Goal: Information Seeking & Learning: Find specific fact

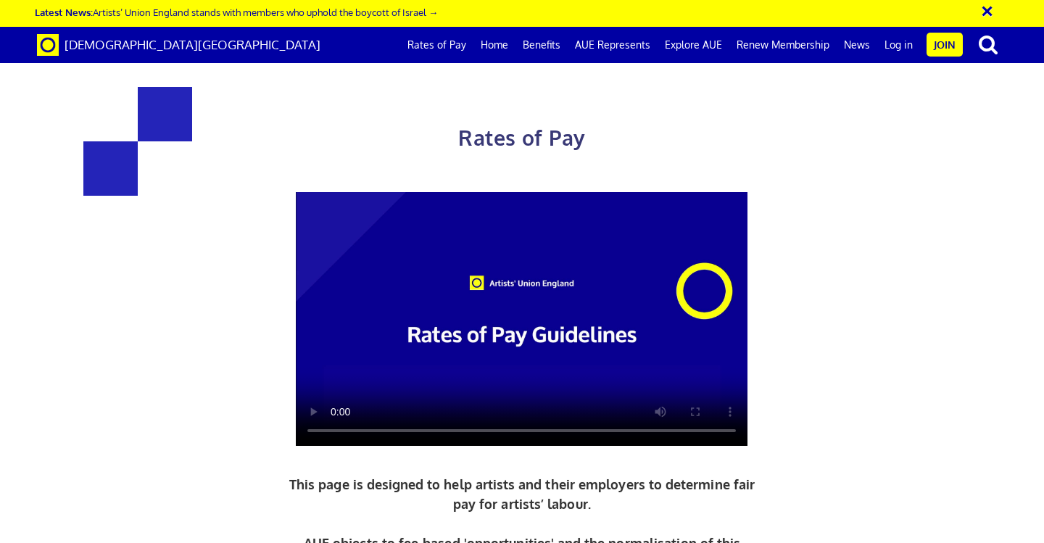
scroll to position [483, 0]
drag, startPoint x: 462, startPoint y: 389, endPoint x: 230, endPoint y: 291, distance: 252.2
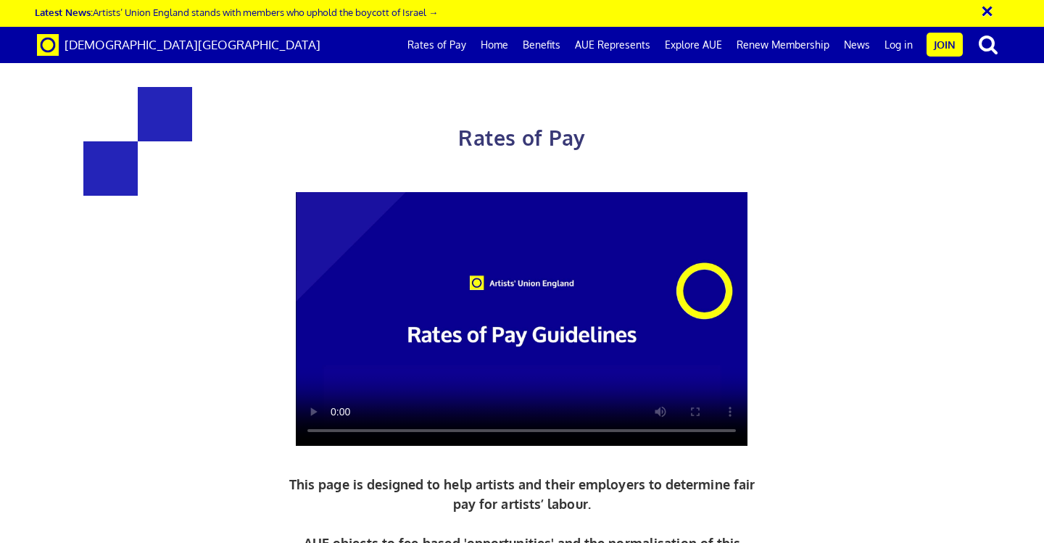
drag, startPoint x: 481, startPoint y: 193, endPoint x: 207, endPoint y: 88, distance: 292.7
copy div "£216.63 a day ½ £119.15 per ½ day £27.08 an hour new graduate artist"
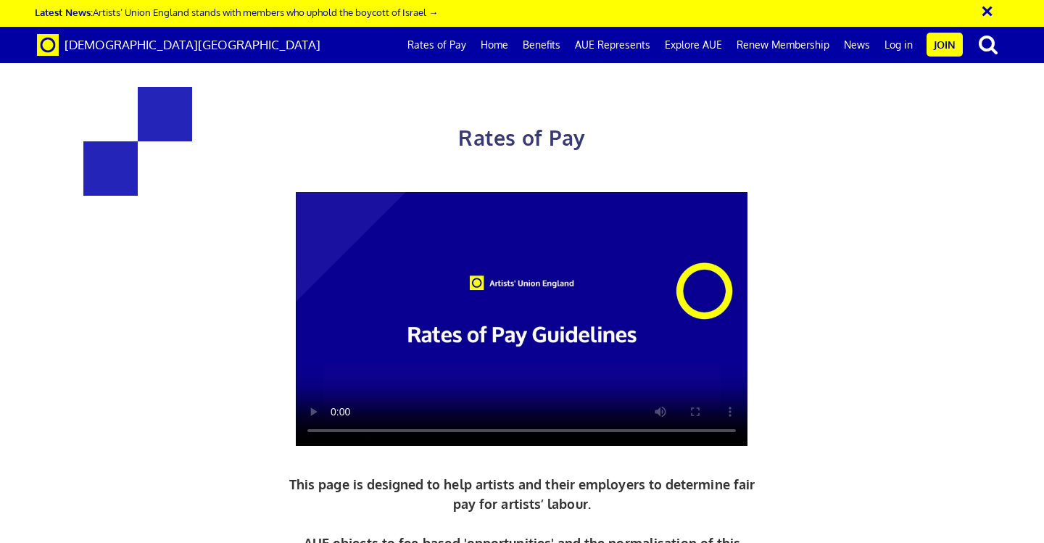
drag, startPoint x: 340, startPoint y: 153, endPoint x: 298, endPoint y: 152, distance: 42.1
copy span "£27.08"
